Goal: Browse casually: Explore the website without a specific task or goal

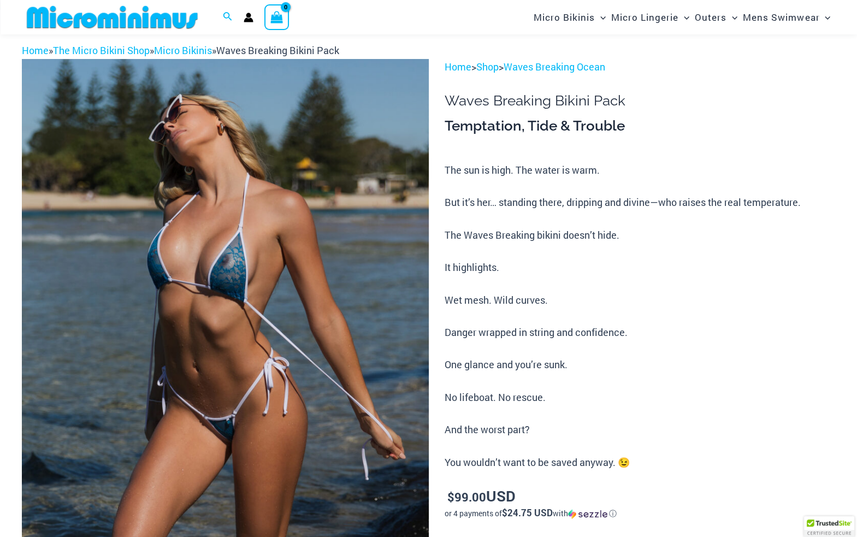
scroll to position [49, 0]
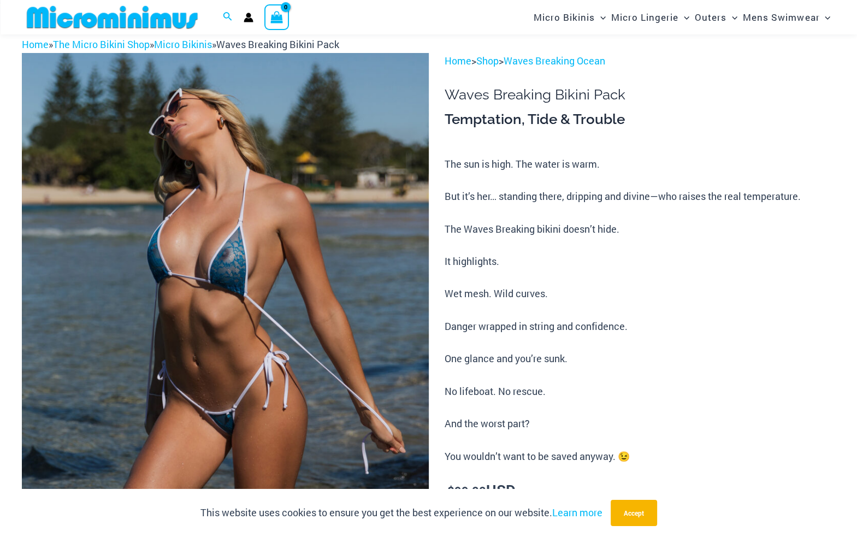
click at [265, 241] on img at bounding box center [225, 358] width 407 height 610
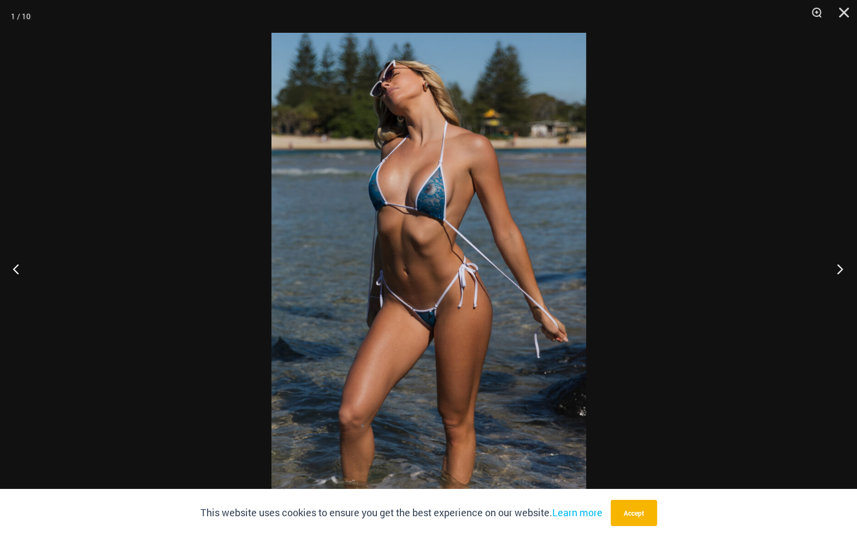
click at [839, 271] on button "Next" at bounding box center [836, 268] width 41 height 55
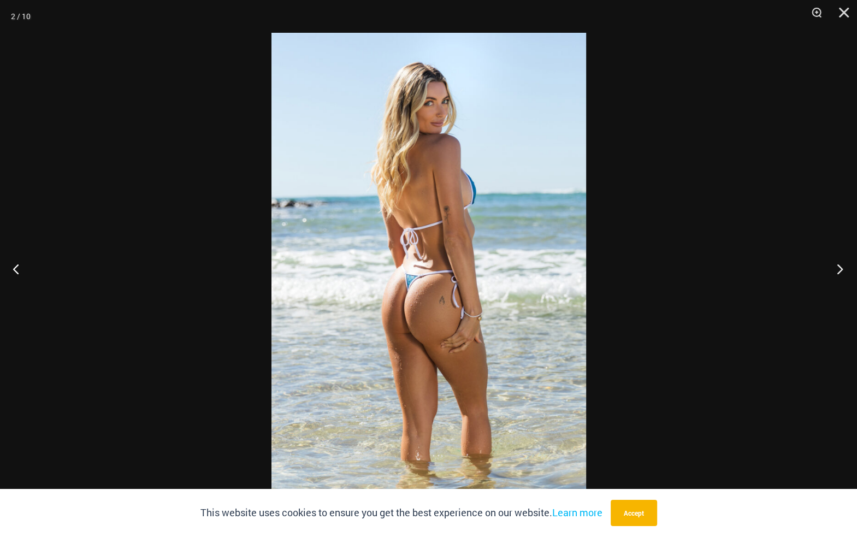
click at [839, 271] on button "Next" at bounding box center [836, 268] width 41 height 55
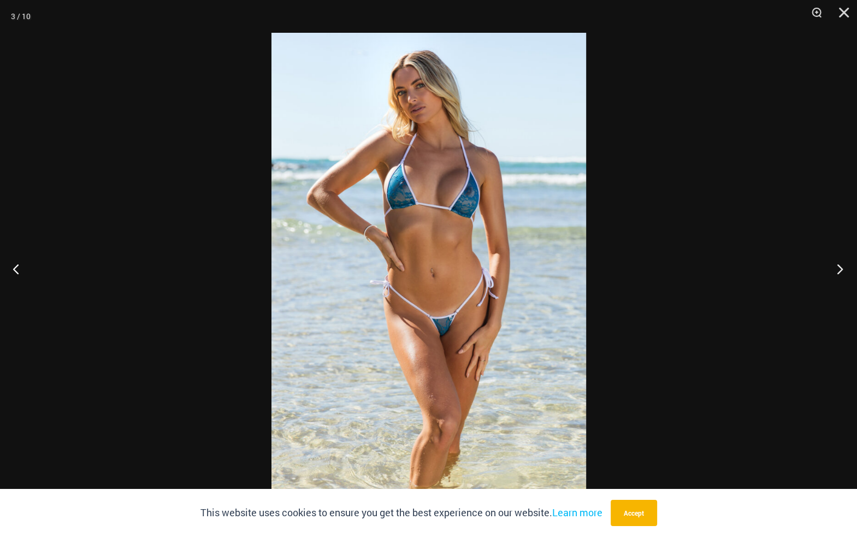
click at [839, 271] on button "Next" at bounding box center [836, 268] width 41 height 55
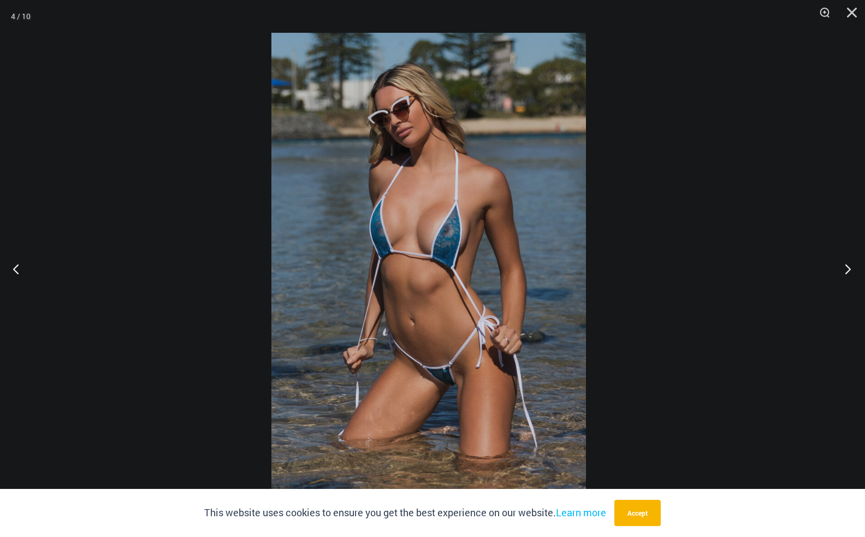
click at [839, 271] on div "“The Hottest Styles You’ve Never Seen” Exclusive Looks. Private Drops. Only Our…" at bounding box center [432, 268] width 865 height 537
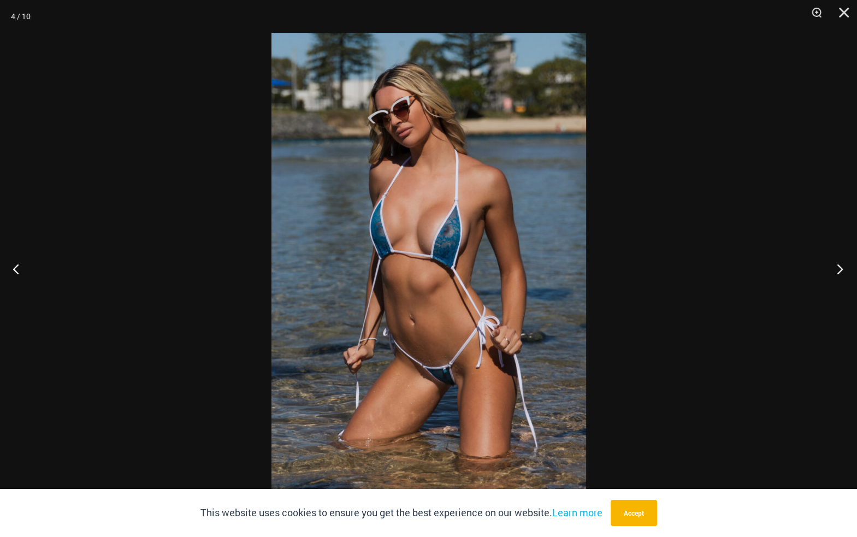
click at [839, 271] on button "Next" at bounding box center [836, 268] width 41 height 55
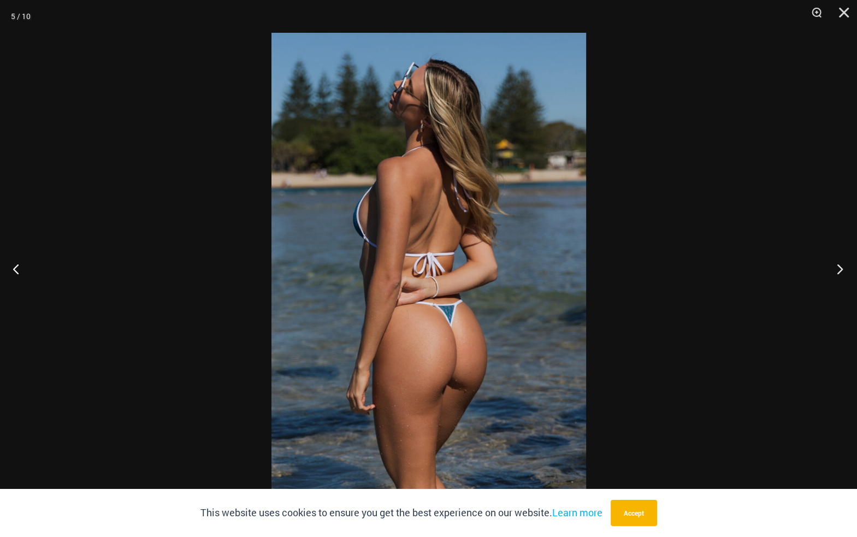
click at [839, 271] on button "Next" at bounding box center [836, 268] width 41 height 55
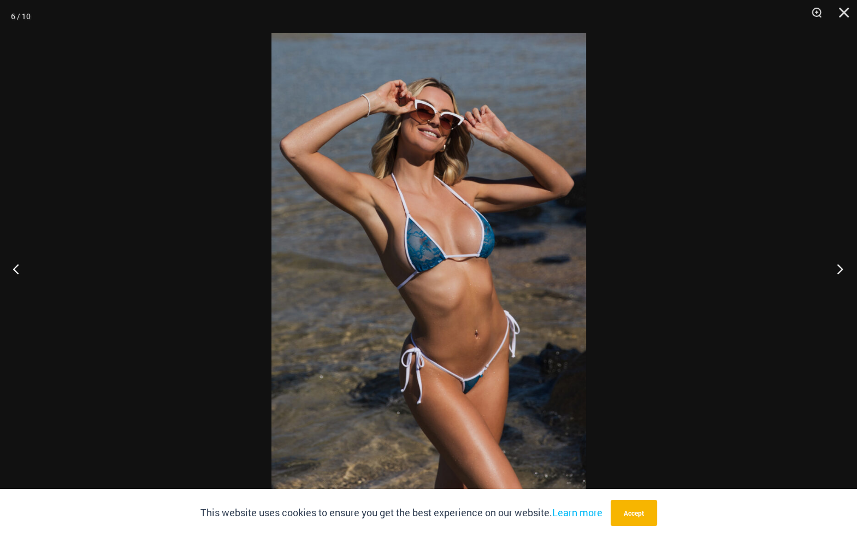
click at [839, 271] on button "Next" at bounding box center [836, 268] width 41 height 55
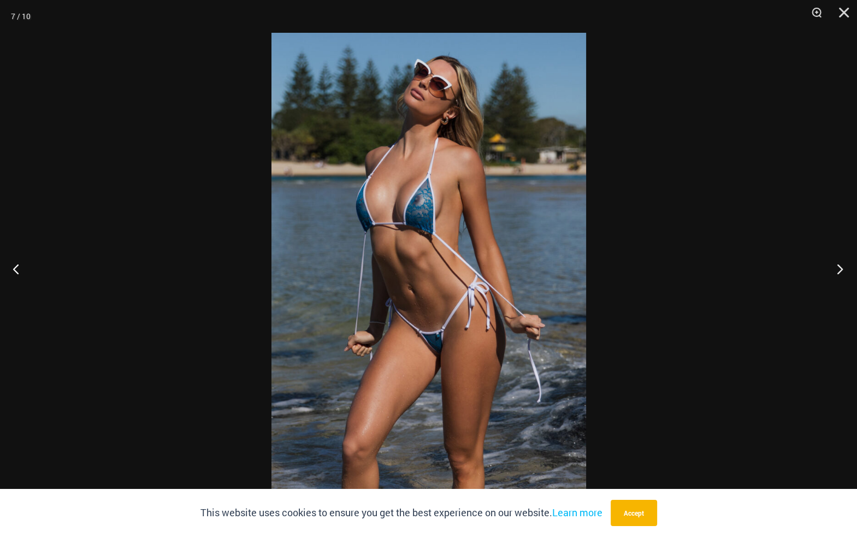
click at [839, 271] on button "Next" at bounding box center [836, 268] width 41 height 55
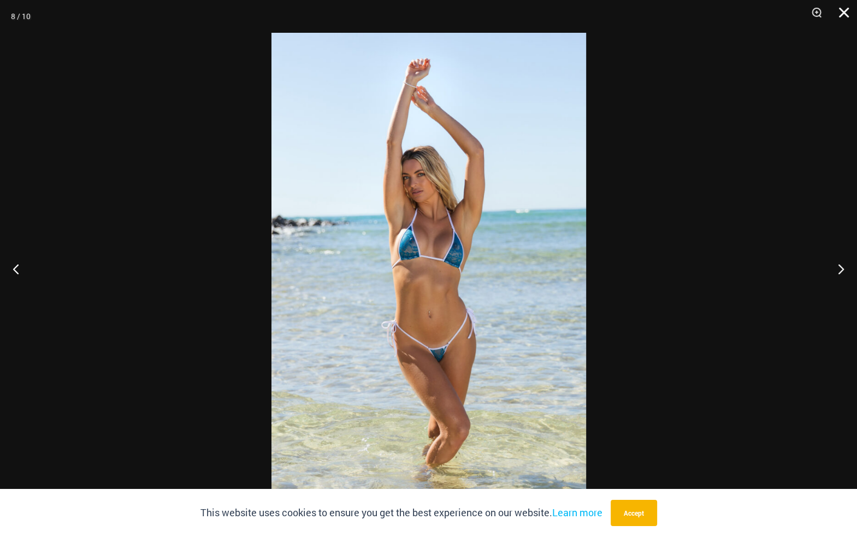
click at [845, 13] on button "Close" at bounding box center [839, 16] width 27 height 33
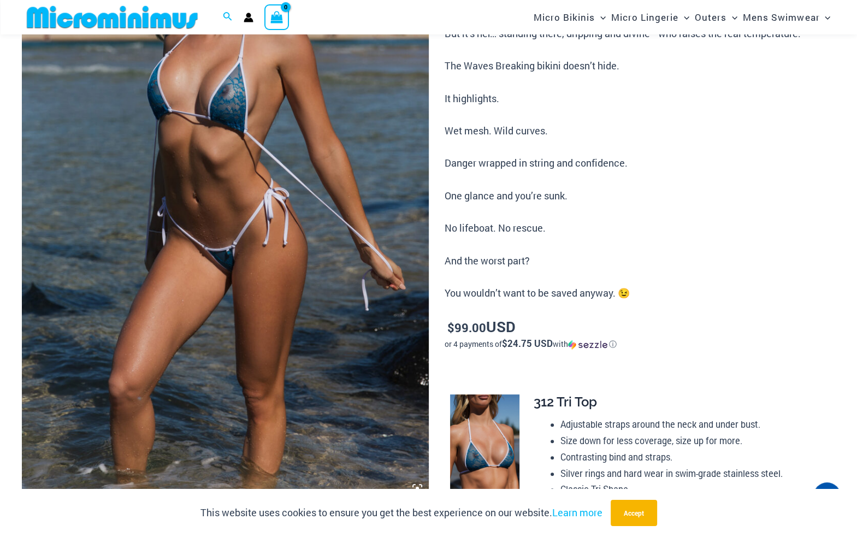
scroll to position [0, 0]
